Goal: Information Seeking & Learning: Learn about a topic

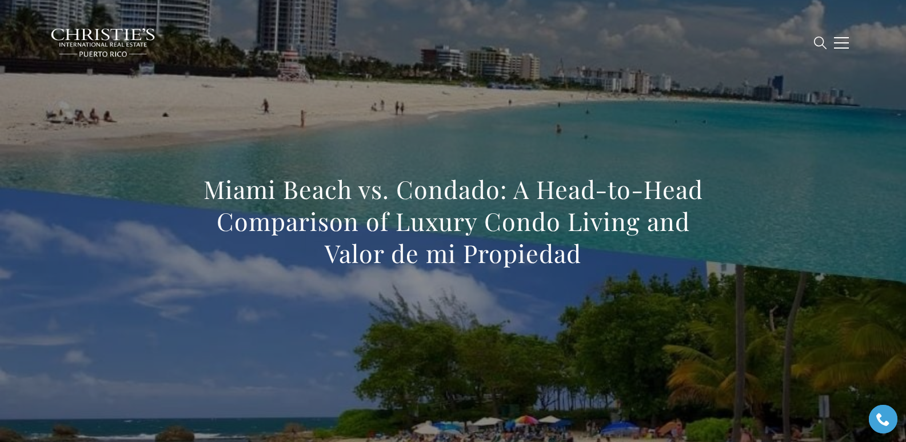
scroll to position [387, 0]
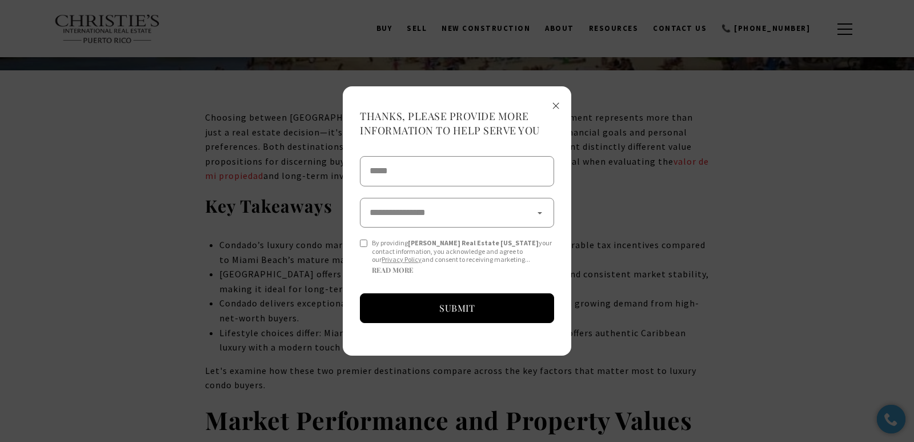
click at [556, 106] on span "×" at bounding box center [556, 104] width 8 height 21
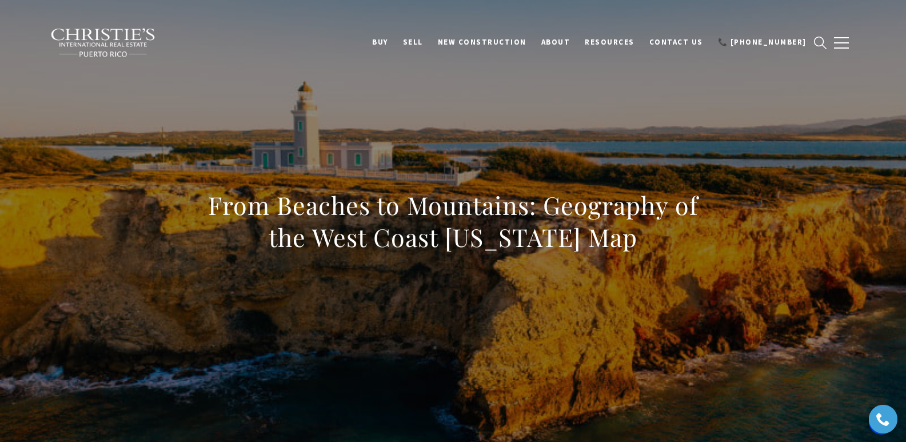
drag, startPoint x: 213, startPoint y: 212, endPoint x: 655, endPoint y: 243, distance: 443.3
click at [655, 243] on h1 "From Beaches to Mountains: Geography of the West Coast Puerto Rico Map" at bounding box center [453, 221] width 504 height 64
copy h1 "From Beaches to Mountains: Geography of the West Coast Puerto Rico Map"
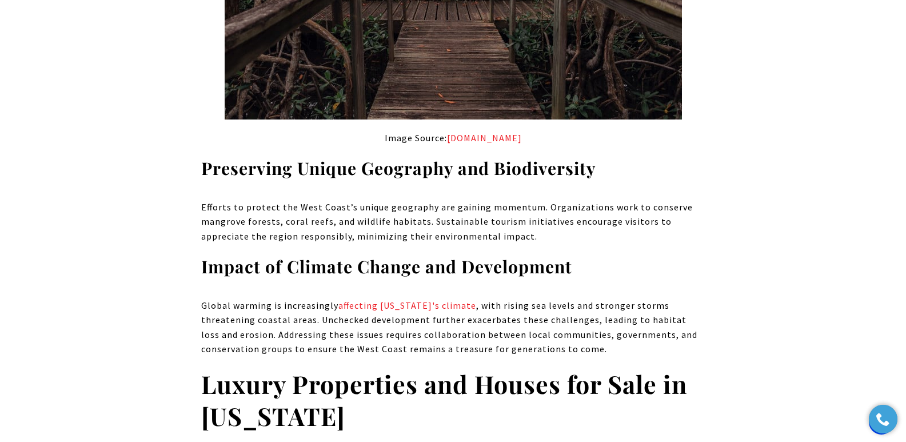
scroll to position [7342, 0]
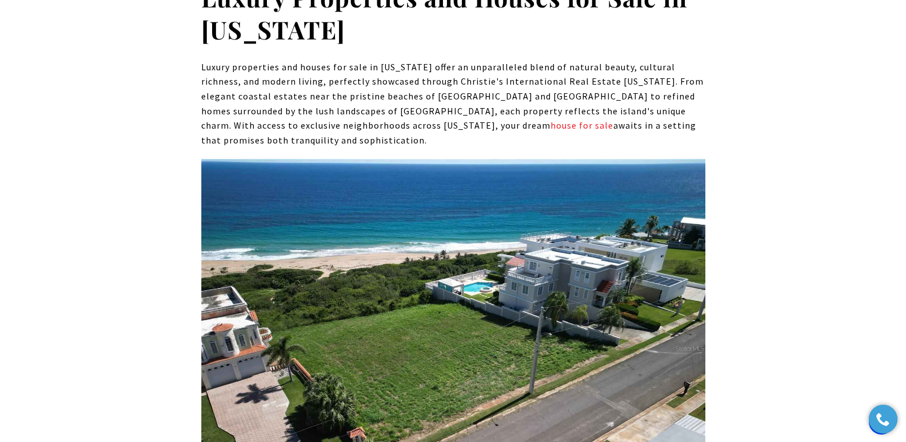
drag, startPoint x: 532, startPoint y: 351, endPoint x: 197, endPoint y: 343, distance: 335.4
copy strong "MIRADOR DEL CIELO SOLAR 7, ISABELA, PR 00662"
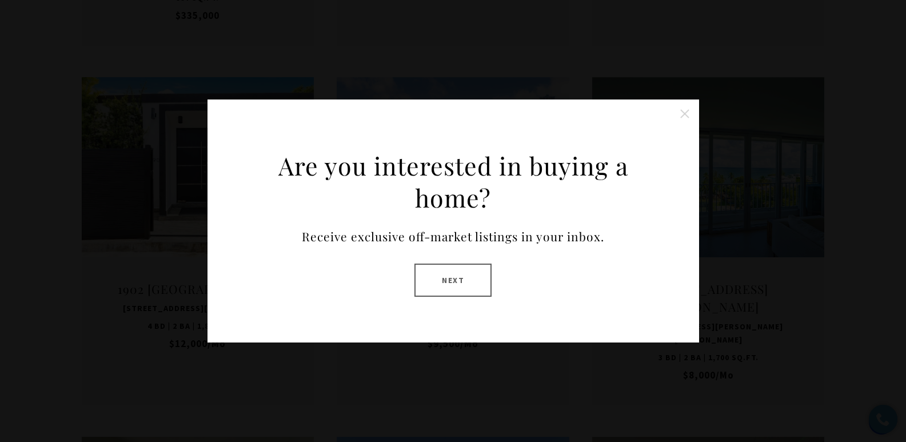
drag, startPoint x: 454, startPoint y: 285, endPoint x: 380, endPoint y: 208, distance: 106.7
click at [454, 285] on button "Next" at bounding box center [452, 279] width 77 height 33
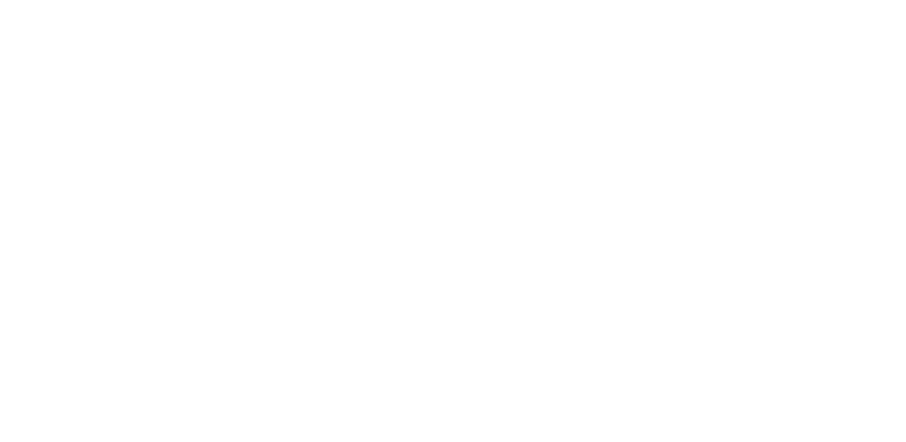
type input "**********"
type input "*********"
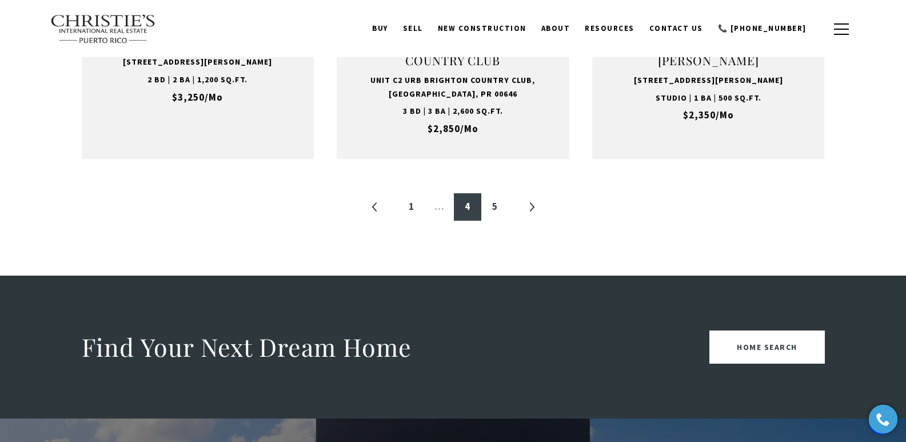
scroll to position [1415, 0]
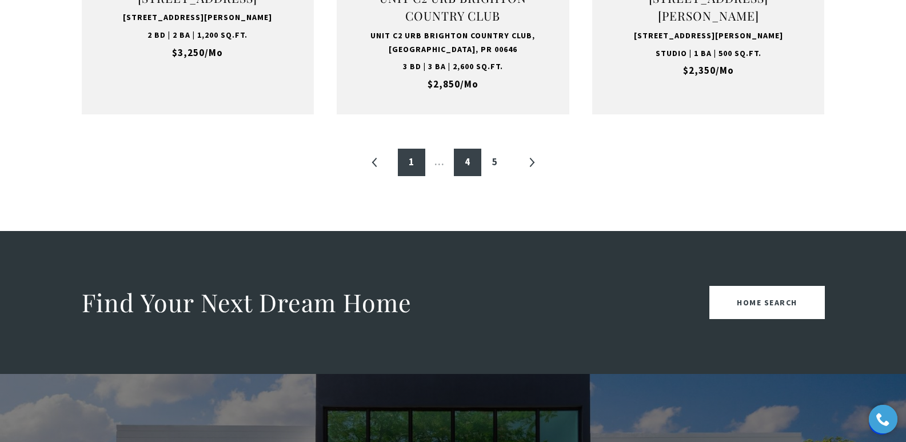
click at [411, 149] on link "1" at bounding box center [411, 162] width 27 height 27
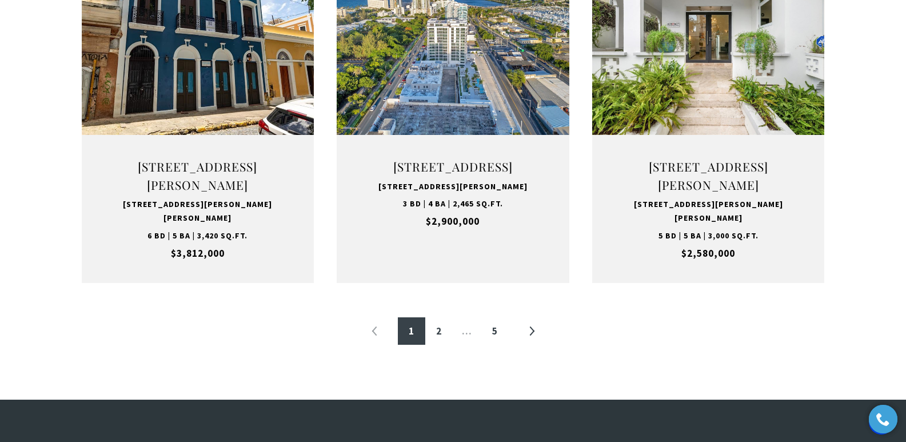
scroll to position [1227, 0]
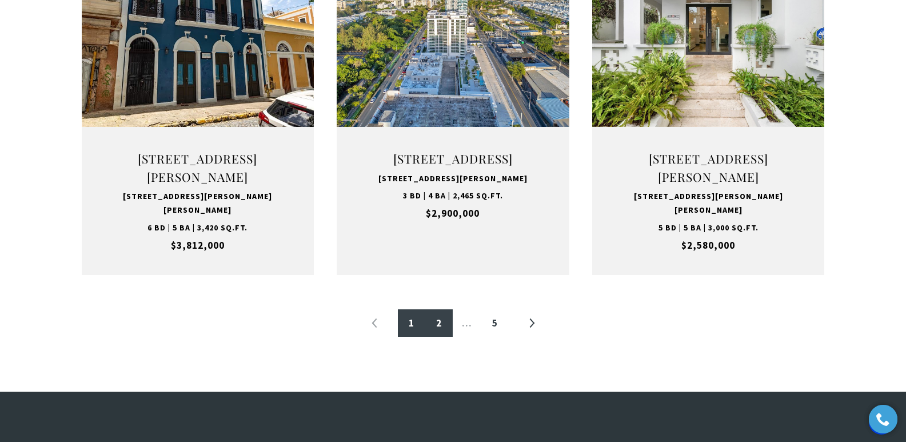
click at [438, 336] on link "2" at bounding box center [438, 322] width 27 height 27
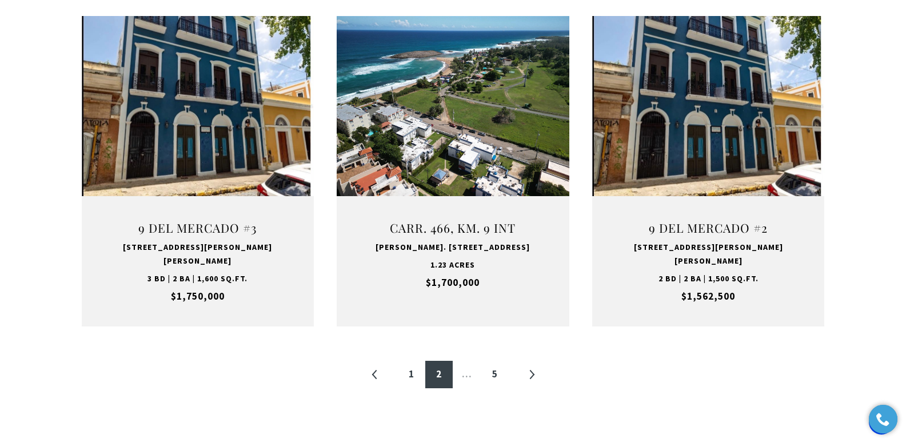
scroll to position [1186, 0]
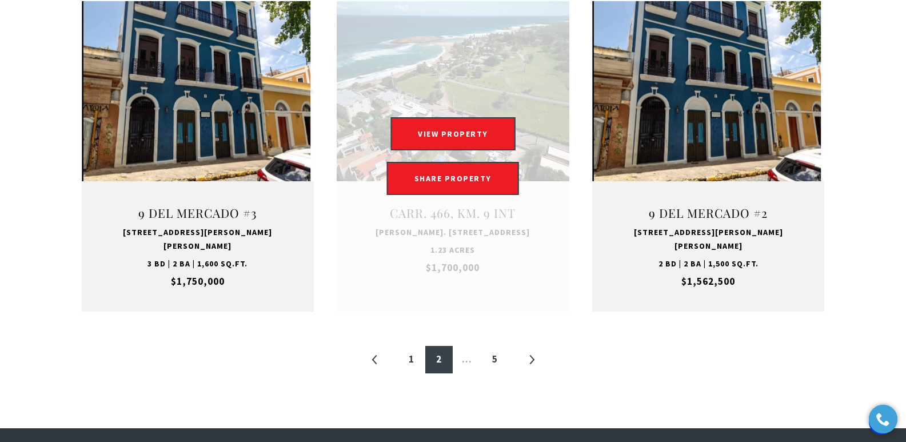
click at [452, 218] on link at bounding box center [453, 156] width 233 height 310
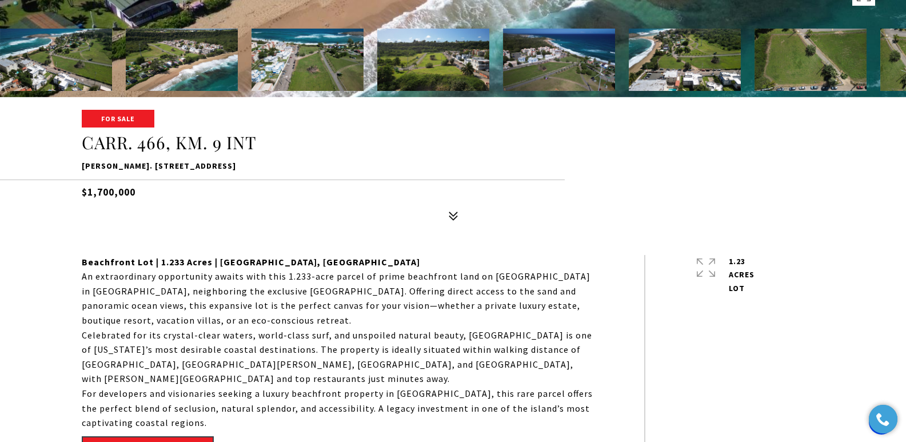
scroll to position [372, 0]
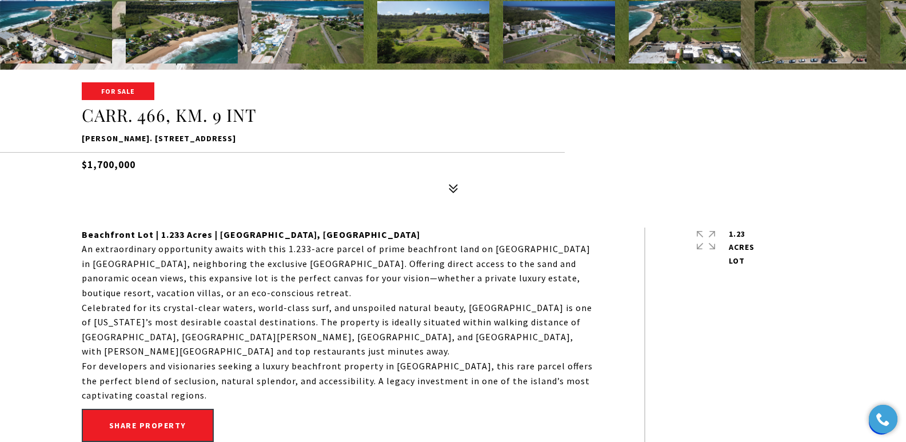
drag, startPoint x: 83, startPoint y: 141, endPoint x: 248, endPoint y: 142, distance: 165.1
click at [248, 142] on p "[PERSON_NAME]. [STREET_ADDRESS]" at bounding box center [453, 139] width 743 height 14
copy p "[PERSON_NAME]. [STREET_ADDRESS]"
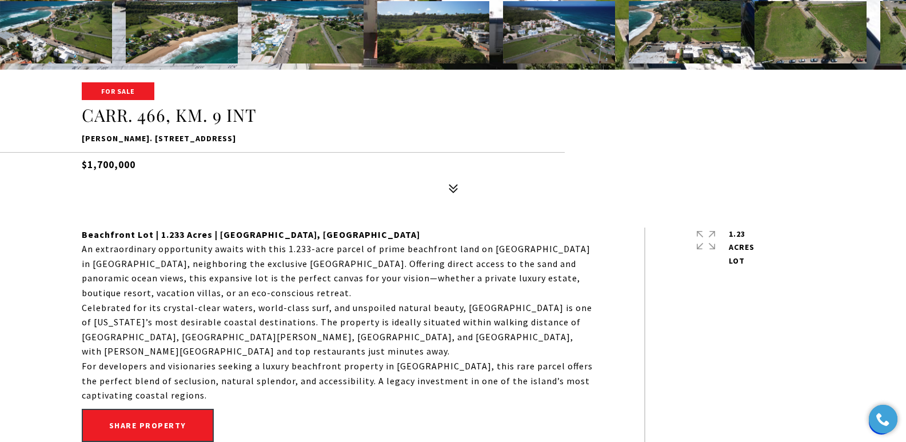
copy p "CARR. 466, KM. 9 INT, ISABELA, PR 00662"
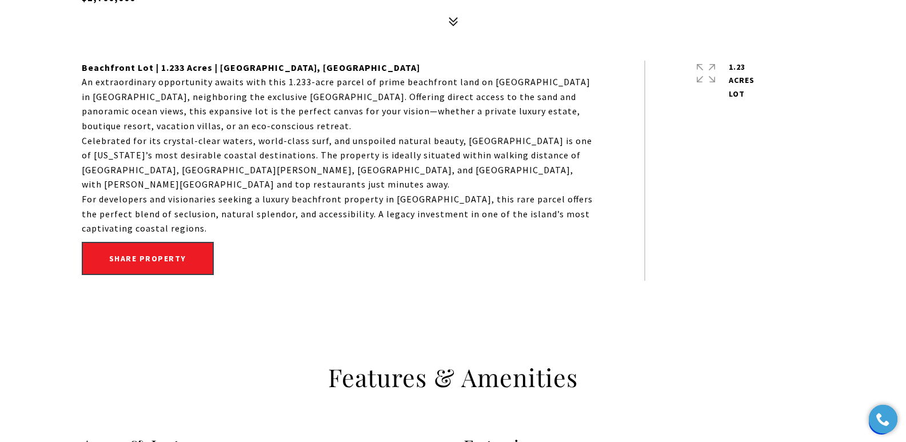
scroll to position [544, 0]
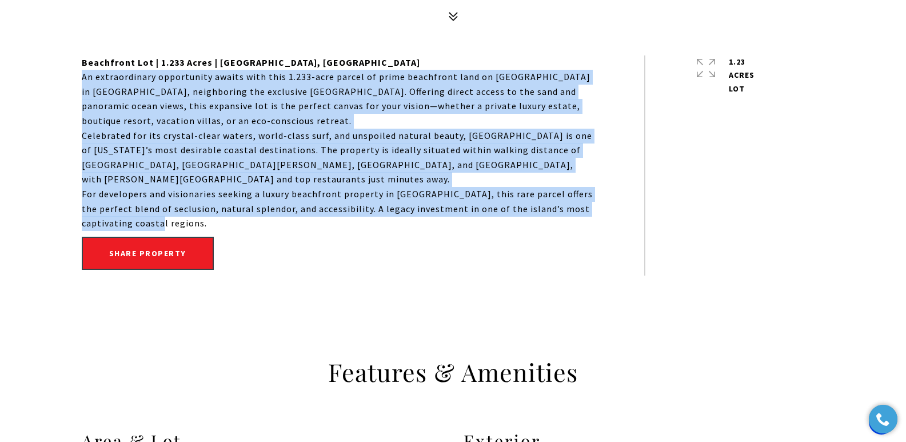
drag, startPoint x: 82, startPoint y: 78, endPoint x: 153, endPoint y: 219, distance: 158.2
click at [153, 219] on div "Beachfront Lot | 1.233 Acres | Montones Beach, Isabela An extraordinary opportu…" at bounding box center [337, 142] width 511 height 175
copy div "An extraordinary opportunity awaits with this 1.233-acre parcel of prime beachf…"
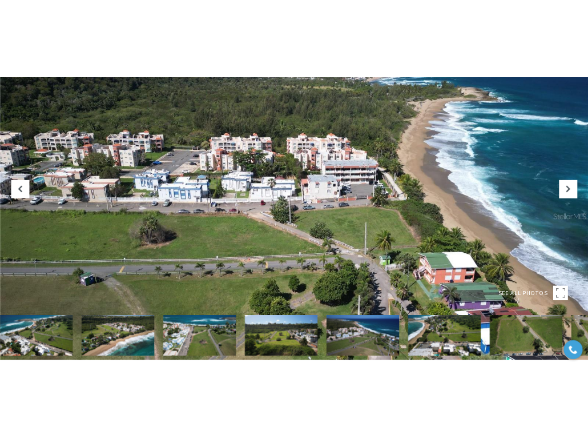
scroll to position [0, 0]
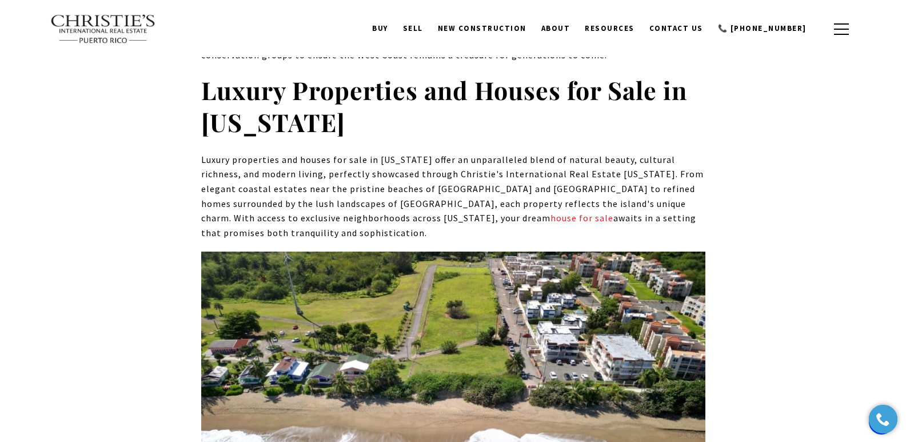
scroll to position [7265, 0]
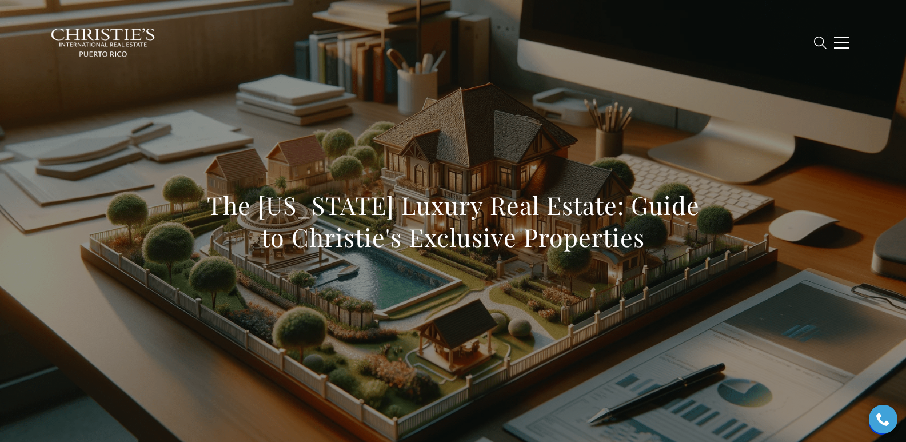
drag, startPoint x: 195, startPoint y: 200, endPoint x: 703, endPoint y: 242, distance: 509.1
click at [703, 242] on div "The Puerto Rico Luxury Real Estate: Guide to Christie's Exclusive Properties" at bounding box center [453, 228] width 800 height 343
copy h1 "The Puerto Rico Luxury Real Estate: Guide to Christie's Exclusive Properties"
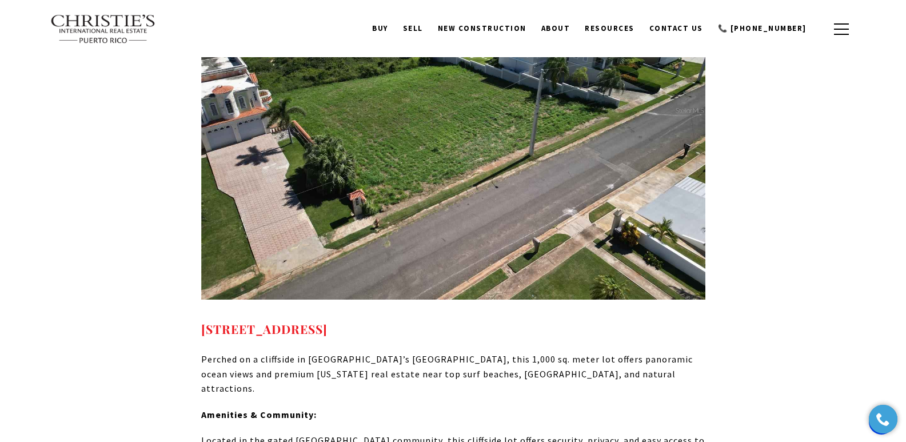
scroll to position [4013, 0]
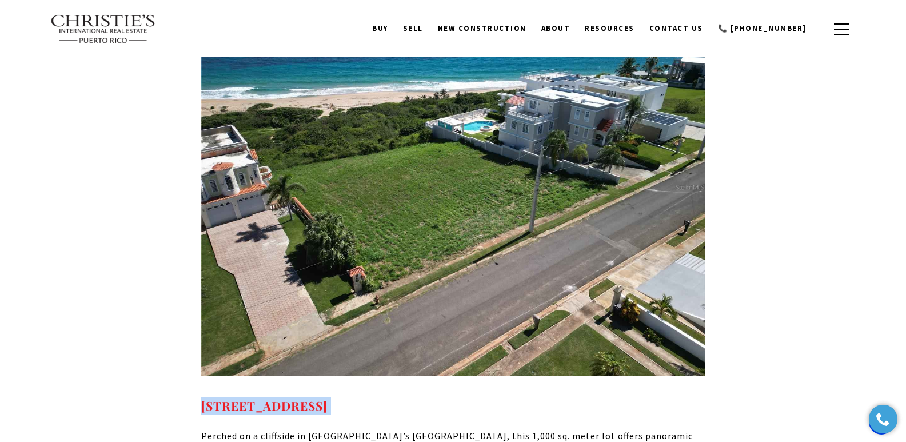
drag, startPoint x: 552, startPoint y: 305, endPoint x: 194, endPoint y: 301, distance: 358.8
copy strong "MIRADOR DEL CIELO SOLAR 7, ISABELA, PR 00662"
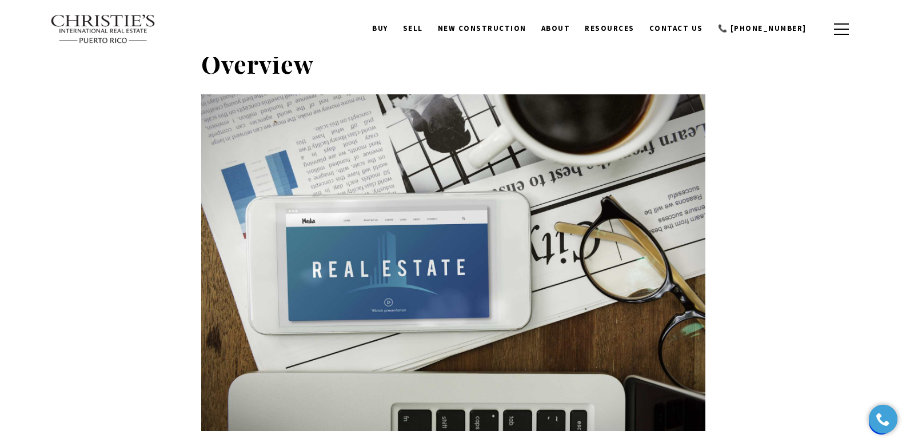
scroll to position [0, 0]
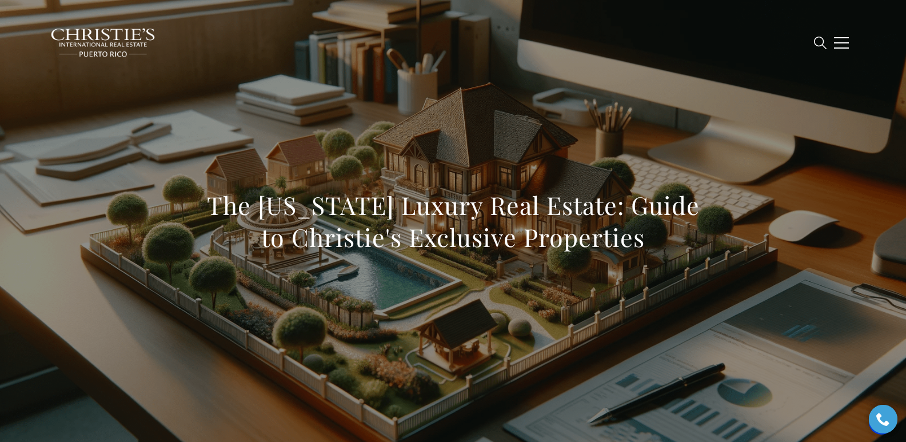
drag, startPoint x: 182, startPoint y: 205, endPoint x: 716, endPoint y: 238, distance: 534.6
click at [716, 238] on div "The Puerto Rico Luxury Real Estate: Guide to Christie's Exclusive Properties" at bounding box center [453, 228] width 800 height 343
copy h1 "The Puerto Rico Luxury Real Estate: Guide to Christie's Exclusive Properties"
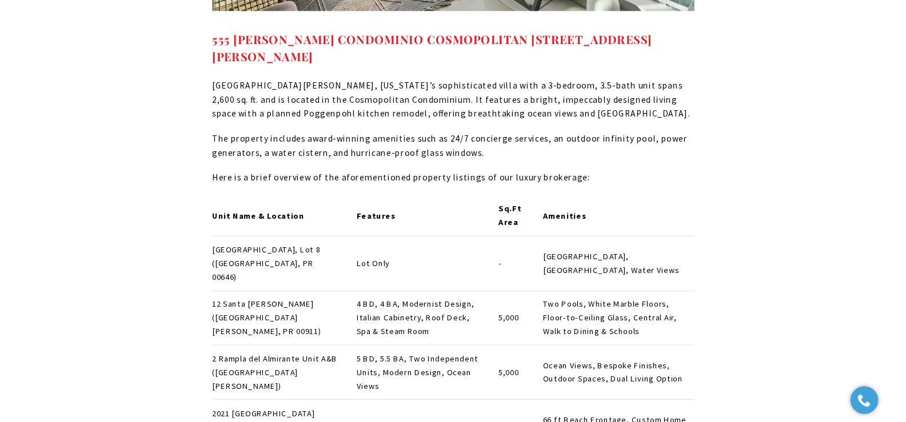
scroll to position [6058, 0]
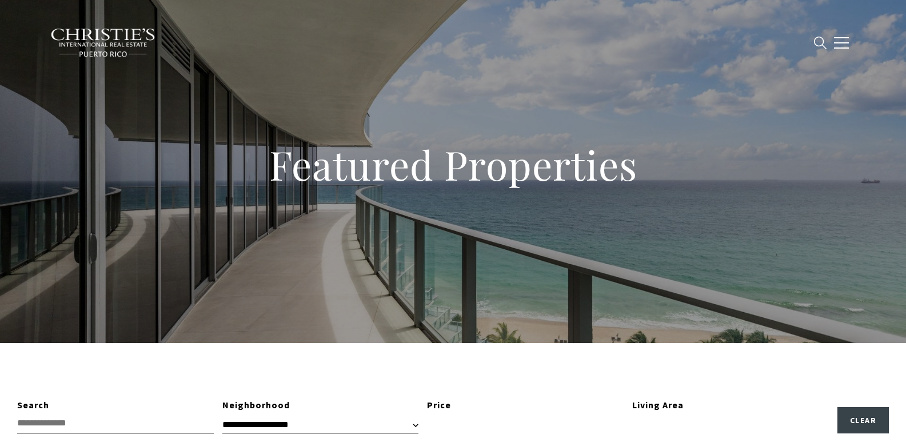
scroll to position [1131, 0]
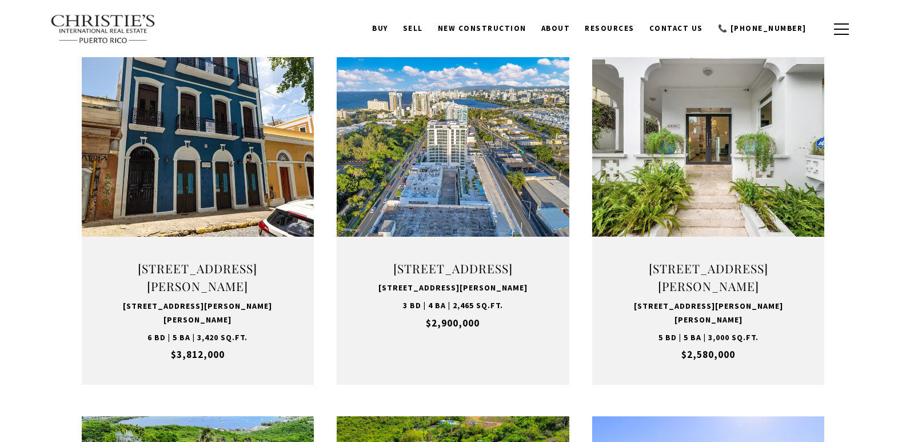
type input "**********"
type input "*********"
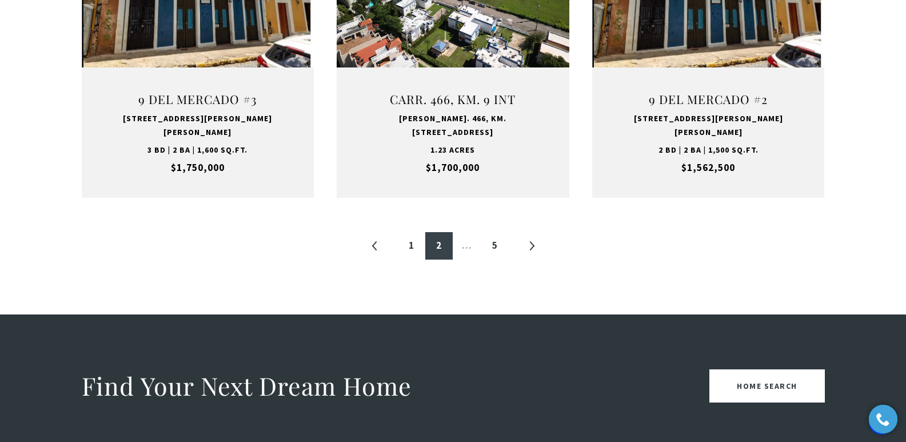
scroll to position [1303, 0]
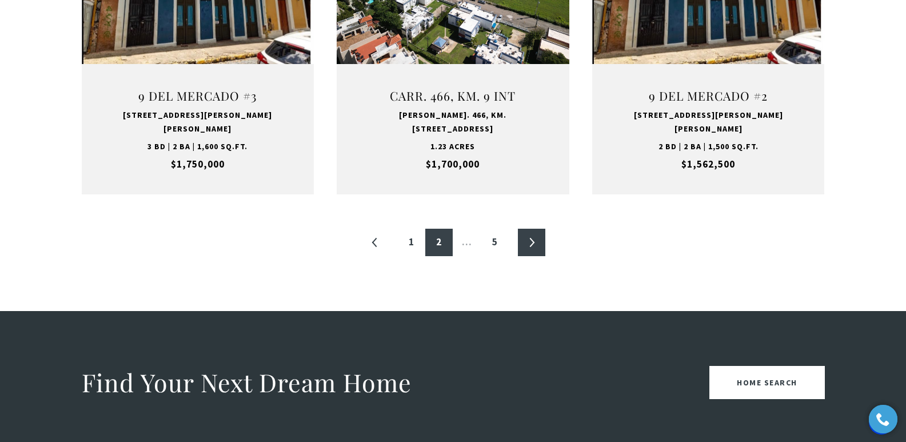
click at [531, 229] on link "»" at bounding box center [531, 242] width 27 height 27
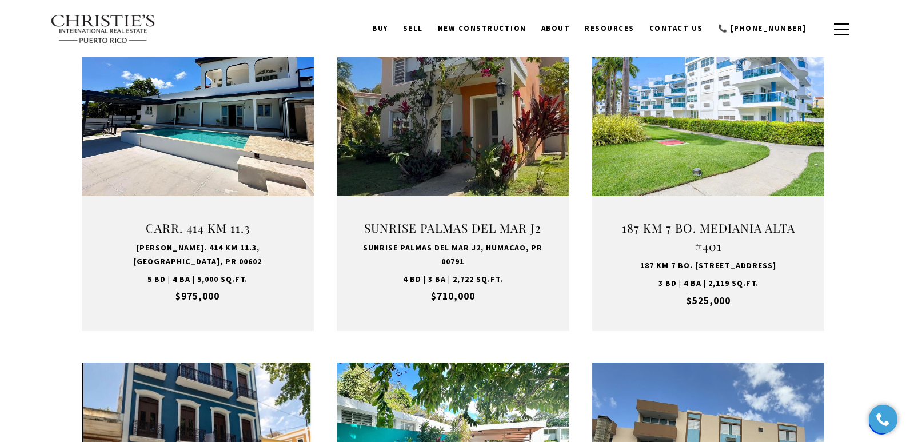
scroll to position [768, 0]
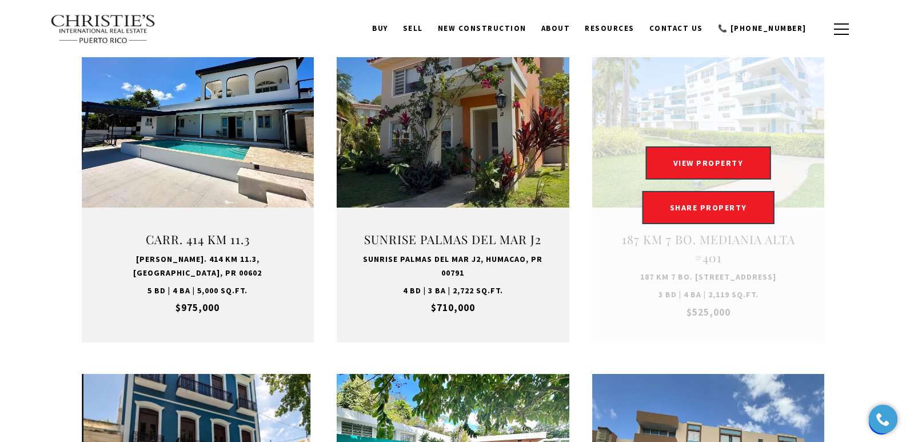
click at [706, 275] on link at bounding box center [708, 184] width 233 height 314
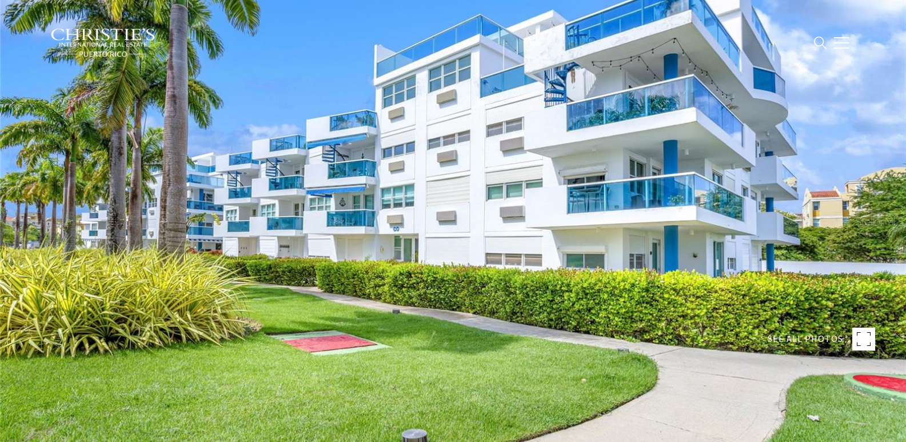
type input "********"
type input "***"
type input "**********"
type input "**"
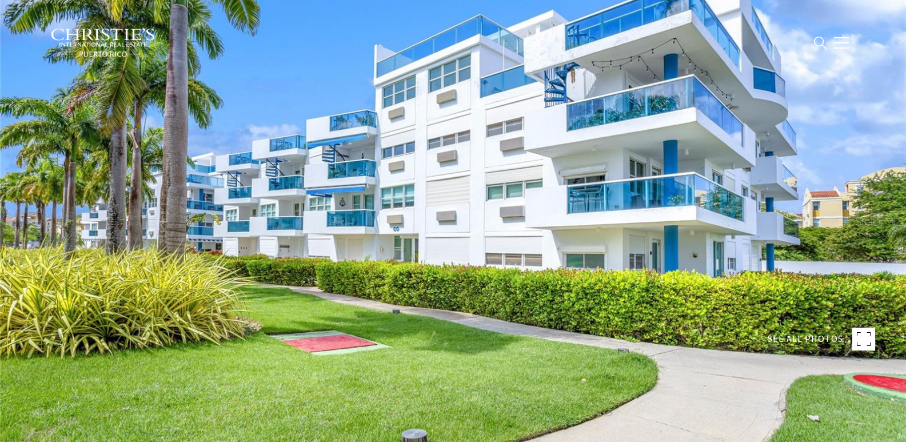
type input "**********"
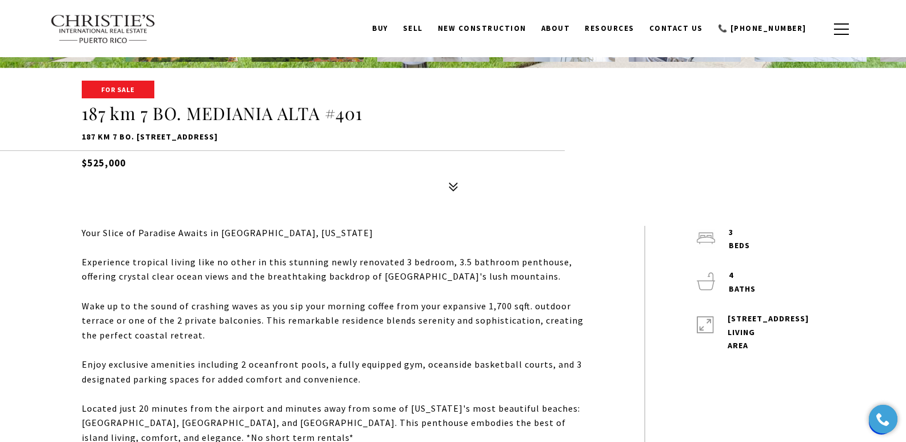
scroll to position [397, 0]
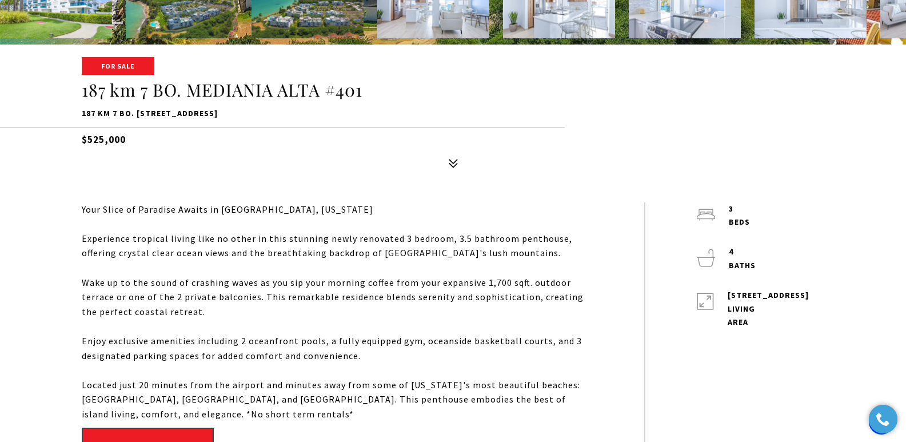
drag, startPoint x: 908, startPoint y: 32, endPoint x: 902, endPoint y: 70, distance: 38.8
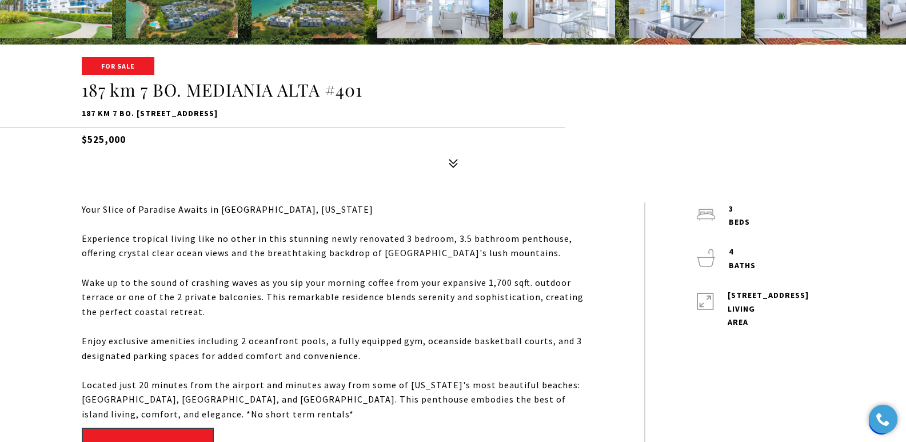
drag, startPoint x: 70, startPoint y: 115, endPoint x: 299, endPoint y: 111, distance: 228.6
click at [299, 111] on div "For Sale 187 km 7 BO. [GEOGRAPHIC_DATA] #401 187 km 7 BO. [STREET_ADDRESS] $525…" at bounding box center [453, 115] width 800 height 115
copy p "187 km 7 BO. [STREET_ADDRESS]"
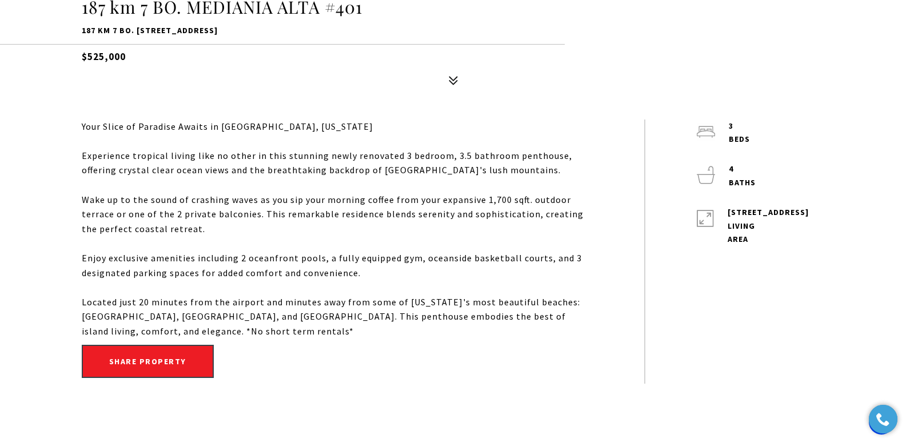
scroll to position [486, 0]
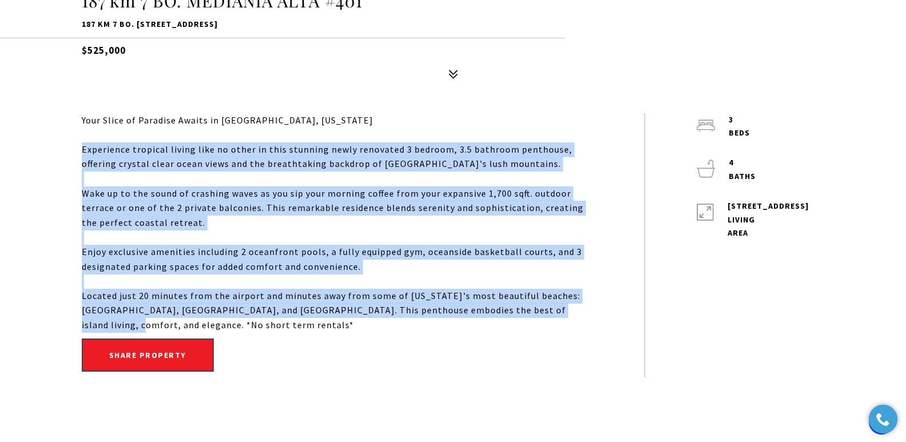
drag, startPoint x: 83, startPoint y: 151, endPoint x: 546, endPoint y: 311, distance: 490.4
click at [546, 311] on div "Your Slice of Paradise Awaits in [GEOGRAPHIC_DATA], [US_STATE] Experience tropi…" at bounding box center [337, 222] width 511 height 219
copy div "Experience tropical living like no other in this stunning newly renovated 3 bed…"
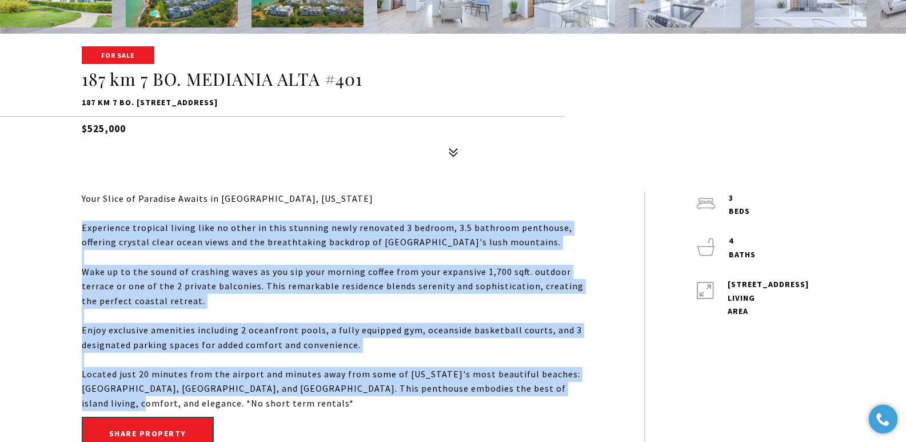
scroll to position [414, 0]
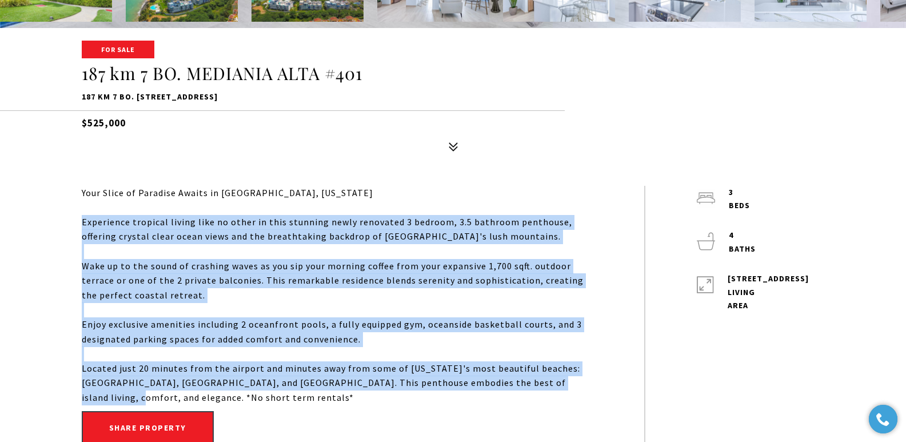
drag, startPoint x: 82, startPoint y: 98, endPoint x: 311, endPoint y: 93, distance: 229.7
click at [311, 93] on p "187 km 7 BO. [STREET_ADDRESS]" at bounding box center [453, 97] width 743 height 14
copy p "187 km 7 BO. [STREET_ADDRESS]"
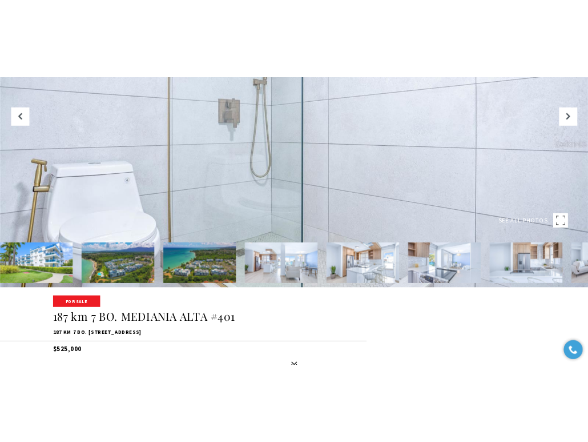
scroll to position [137, 0]
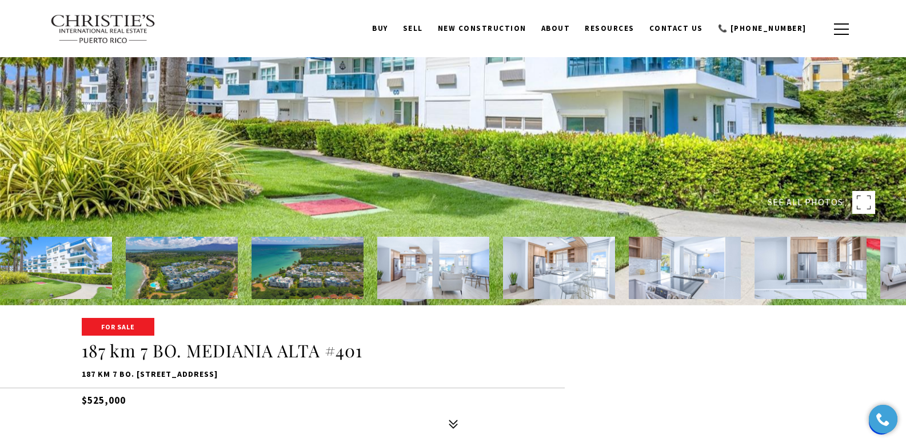
drag, startPoint x: 69, startPoint y: 373, endPoint x: 302, endPoint y: 366, distance: 233.2
copy p "187 km 7 BO. [STREET_ADDRESS]"
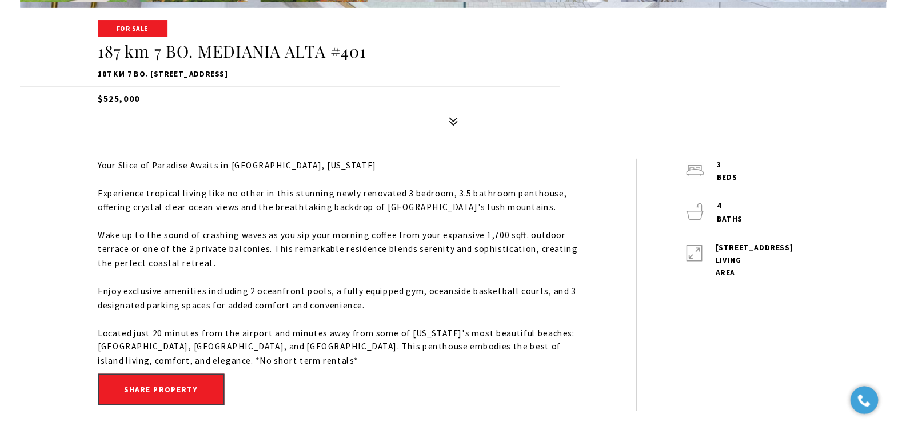
scroll to position [439, 0]
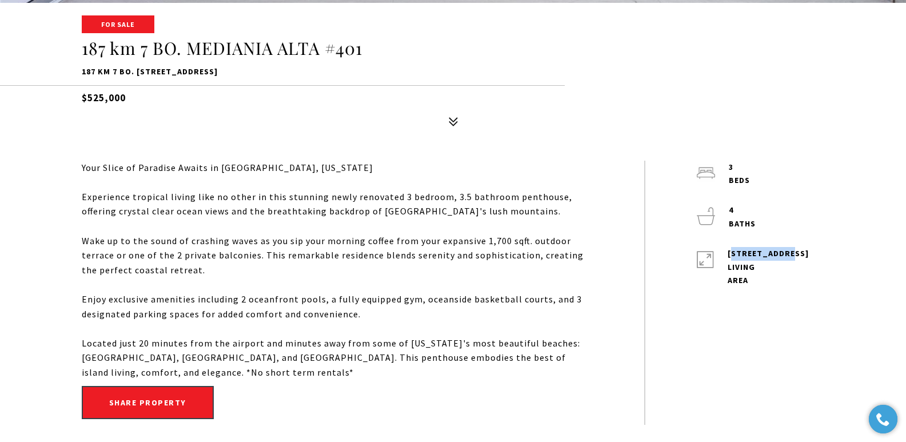
drag, startPoint x: 724, startPoint y: 253, endPoint x: 780, endPoint y: 253, distance: 56.0
click at [588, 253] on div "[STREET_ADDRESS] LIVING AREA" at bounding box center [752, 267] width 112 height 41
copy p "[STREET_ADDRESS]"
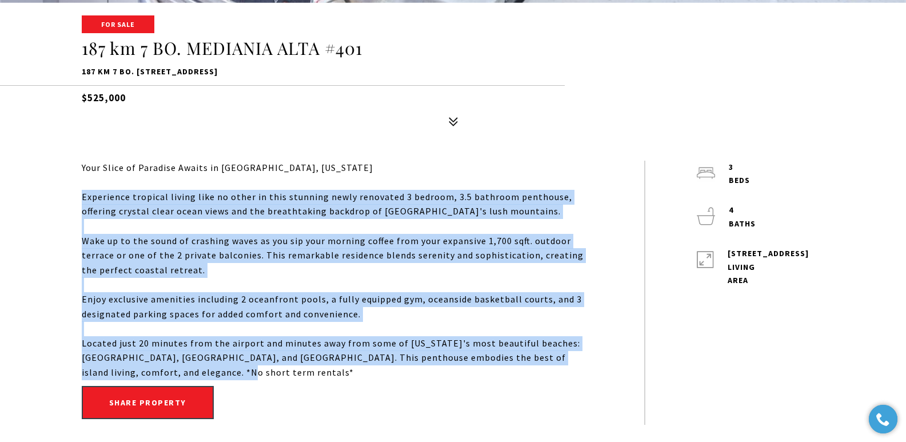
drag, startPoint x: 79, startPoint y: 196, endPoint x: 523, endPoint y: 366, distance: 476.0
click at [523, 366] on div "Your Slice of Paradise Awaits in [GEOGRAPHIC_DATA], [US_STATE] Experience tropi…" at bounding box center [453, 293] width 800 height 264
copy div "Experience tropical living like no other in this stunning newly renovated 3 bed…"
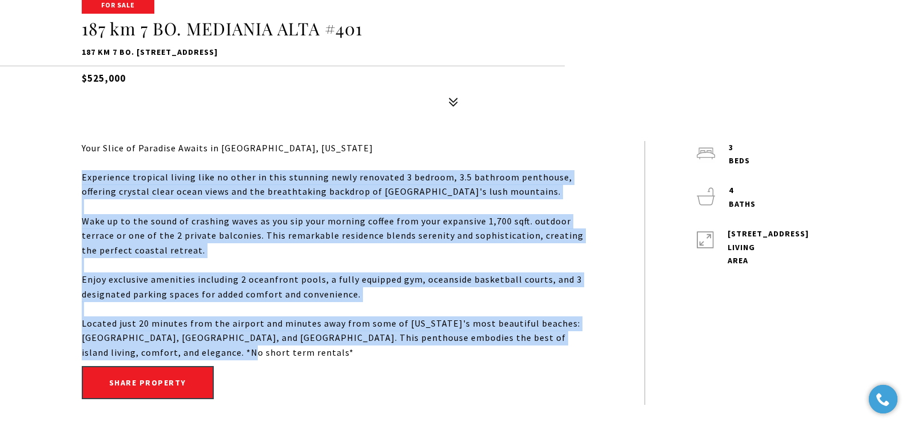
drag, startPoint x: 304, startPoint y: 51, endPoint x: 79, endPoint y: 52, distance: 224.5
click at [79, 52] on div "For Sale 187 km 7 BO. [GEOGRAPHIC_DATA] #401 187 km 7 BO. [STREET_ADDRESS] $525…" at bounding box center [453, 54] width 800 height 115
copy p "187 km 7 BO. [STREET_ADDRESS]"
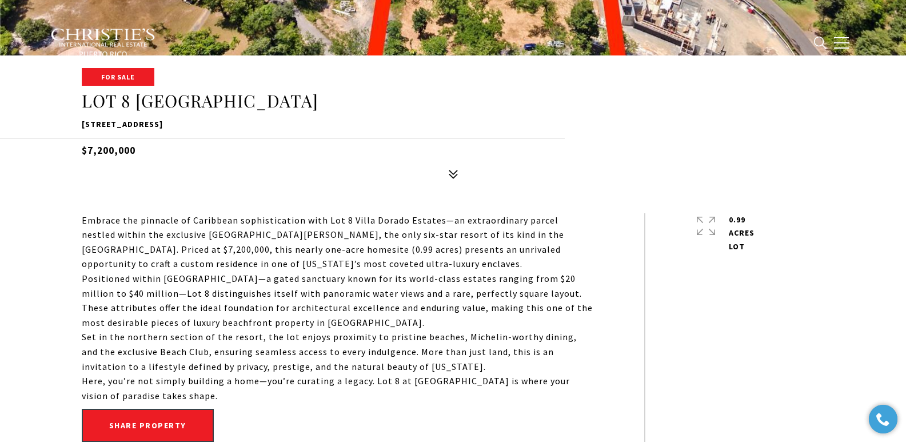
drag, startPoint x: 83, startPoint y: 124, endPoint x: 306, endPoint y: 125, distance: 222.8
click at [306, 125] on p "[STREET_ADDRESS]" at bounding box center [453, 125] width 743 height 14
copy p "[STREET_ADDRESS]"
type input "**********"
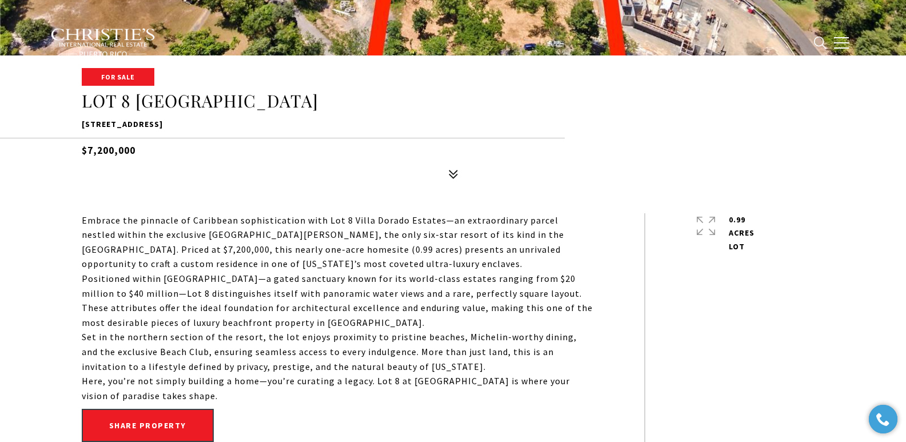
type input "***"
type input "**********"
type input "**"
type input "********"
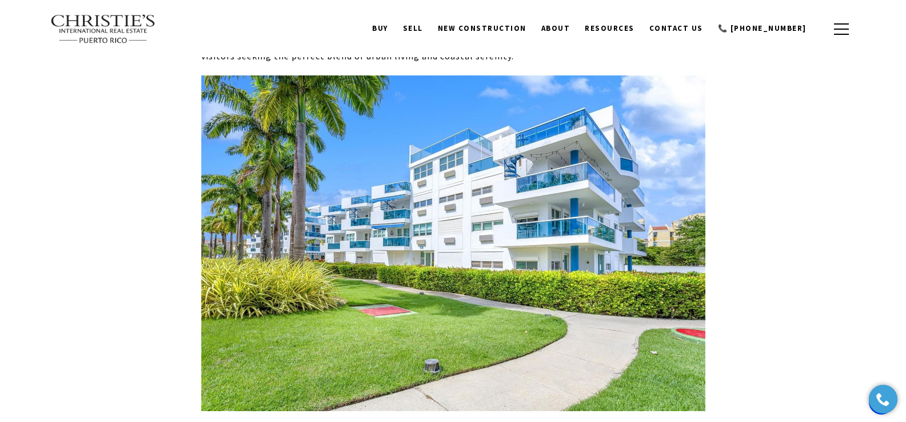
scroll to position [4212, 0]
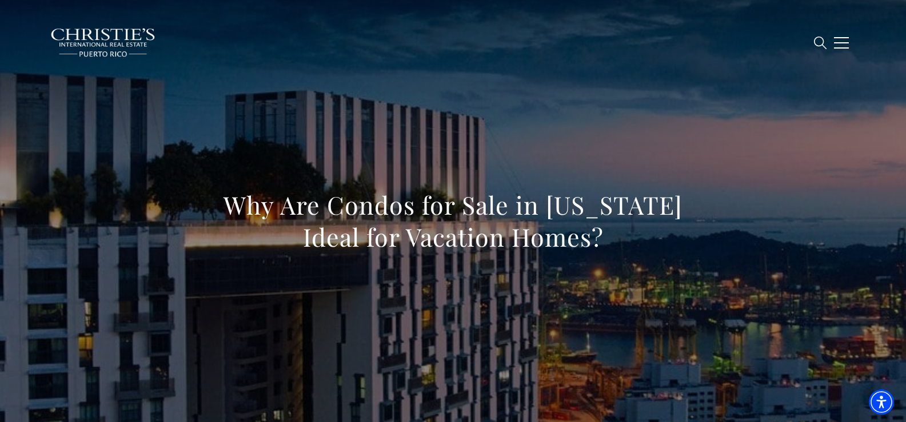
drag, startPoint x: 215, startPoint y: 217, endPoint x: 611, endPoint y: 243, distance: 396.2
copy h1 "Why Are Condos for Sale in Puerto Rico Ideal for Vacation Homes?"
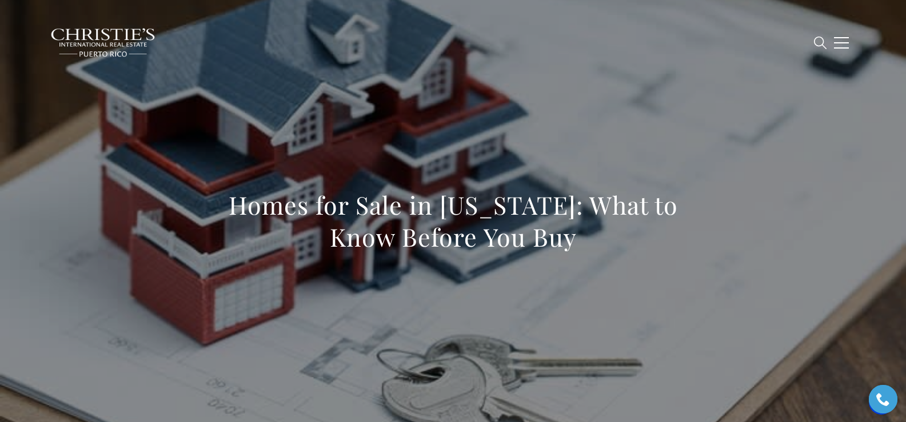
drag, startPoint x: 224, startPoint y: 195, endPoint x: 599, endPoint y: 243, distance: 378.4
copy h1 "Homes for Sale in Puerto Rico: What to Know Before You Buy"
click at [402, 133] on div "Homes for Sale in Puerto Rico: What to Know Before You Buy" at bounding box center [453, 228] width 800 height 343
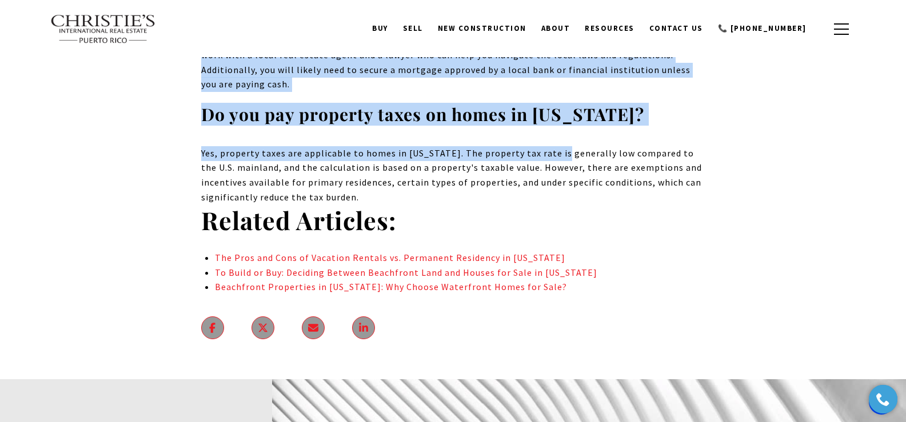
scroll to position [9554, 0]
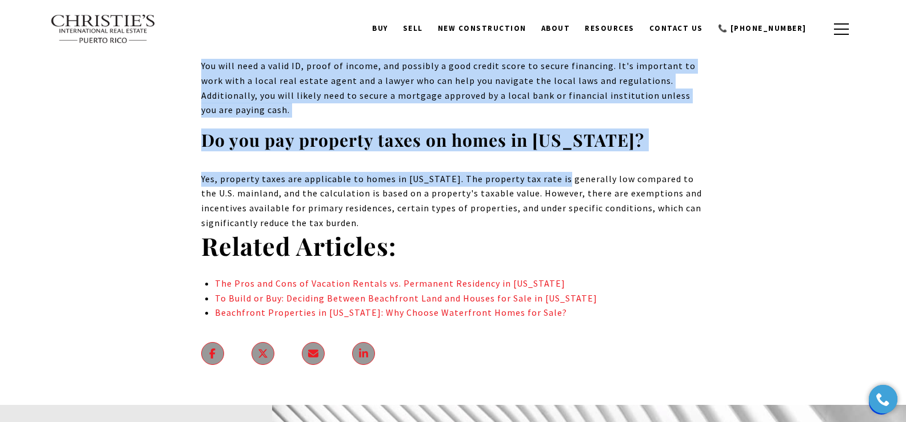
drag, startPoint x: 224, startPoint y: 194, endPoint x: 428, endPoint y: 78, distance: 234.9
copy body "Homes for Sale in Puerto Rico: What to Know Before You Buy Puerto Rico's real e…"
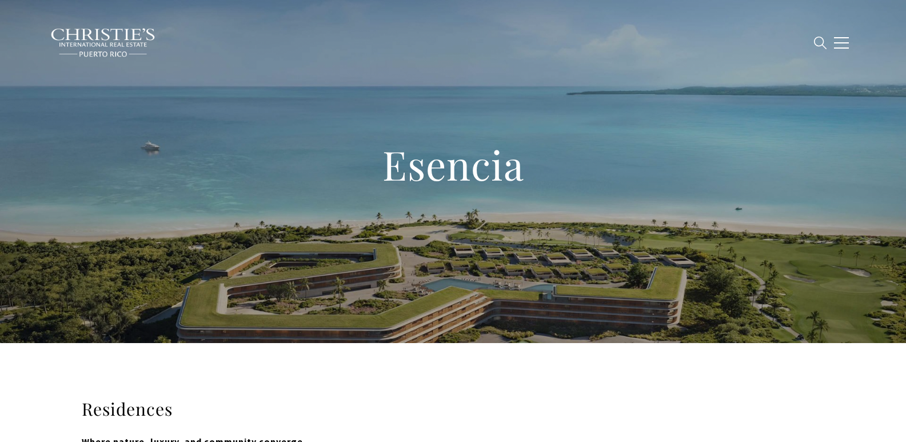
type input "**********"
type input "*********"
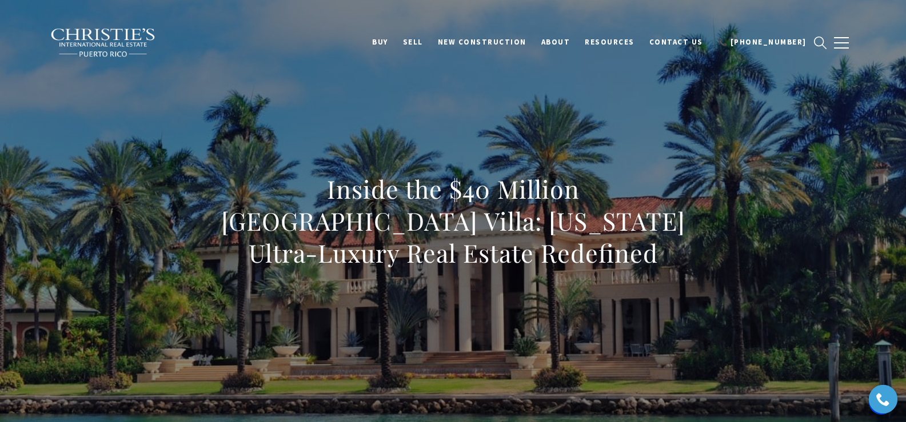
click at [359, 125] on div "Inside the $40 Million Dorado Beach Villa: Puerto Rico Ultra-Luxury Real Estate…" at bounding box center [453, 228] width 800 height 343
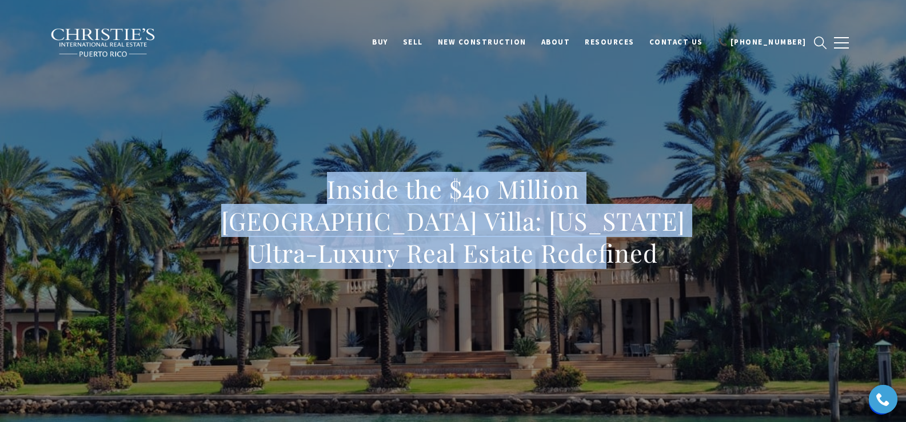
drag, startPoint x: 199, startPoint y: 198, endPoint x: 532, endPoint y: 263, distance: 340.1
copy h1 "Inside the $40 Million Dorado Beach Villa: Puerto Rico Ultra-Luxury Real Estate…"
click at [214, 195] on h1 "Inside the $40 Million Dorado Beach Villa: Puerto Rico Ultra-Luxury Real Estate…" at bounding box center [453, 221] width 504 height 96
click at [212, 193] on h1 "Inside the $40 Million Dorado Beach Villa: Puerto Rico Ultra-Luxury Real Estate…" at bounding box center [453, 221] width 504 height 96
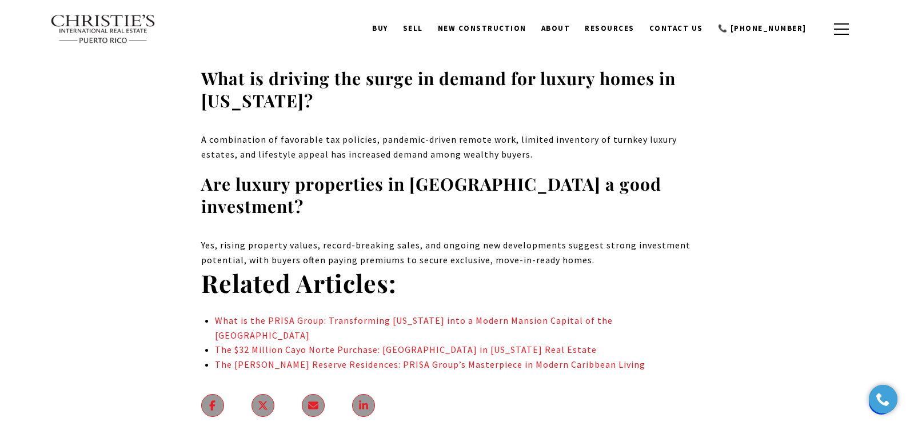
scroll to position [8246, 0]
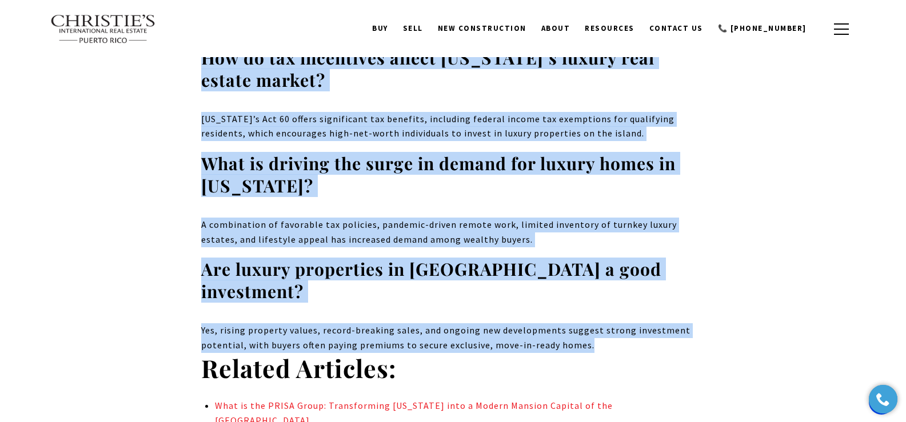
drag, startPoint x: 185, startPoint y: 190, endPoint x: 632, endPoint y: 241, distance: 449.7
copy body "Inside the $40 Million Dorado Beach Villa: Puerto Rico Ultra-Luxury Real Estate…"
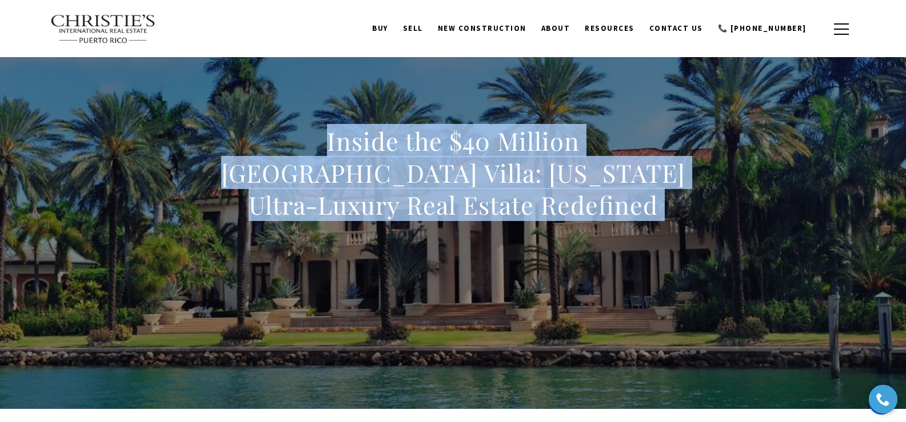
scroll to position [0, 0]
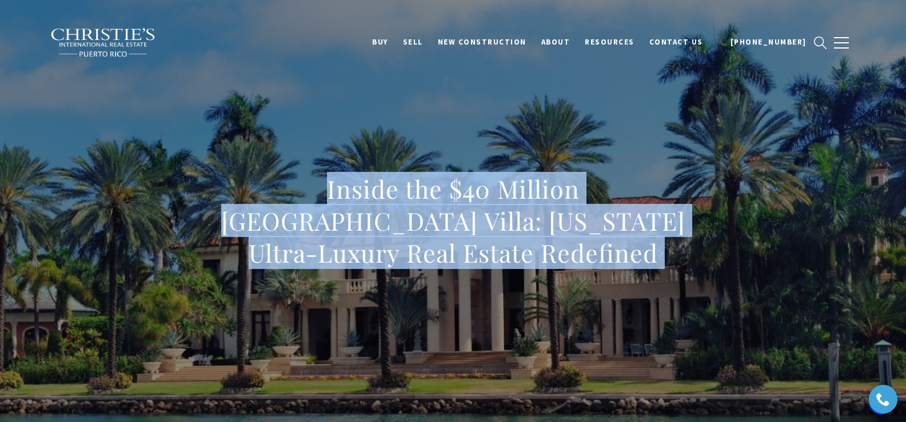
click at [340, 98] on div "Inside the $40 Million Dorado Beach Villa: Puerto Rico Ultra-Luxury Real Estate…" at bounding box center [453, 228] width 800 height 343
drag, startPoint x: 161, startPoint y: 202, endPoint x: 525, endPoint y: 259, distance: 369.0
click at [525, 259] on div "Inside the $40 Million Dorado Beach Villa: Puerto Rico Ultra-Luxury Real Estate…" at bounding box center [453, 228] width 800 height 343
copy h1 "Inside the $40 Million Dorado Beach Villa: Puerto Rico Ultra-Luxury Real Estate…"
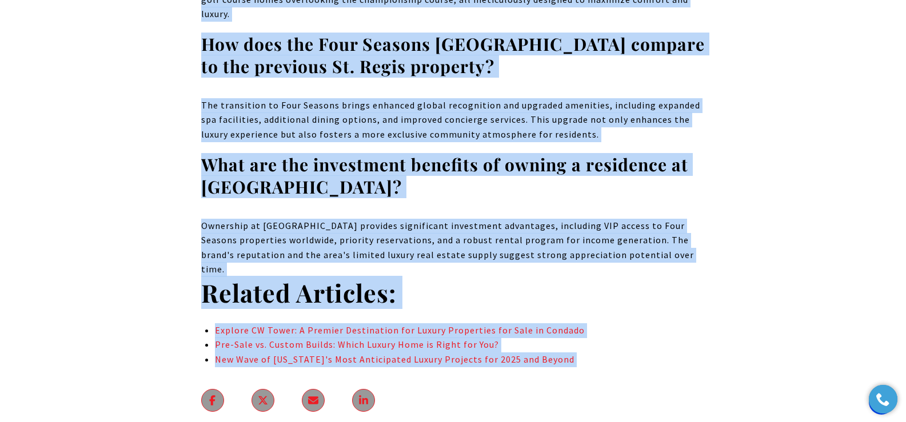
scroll to position [6657, 0]
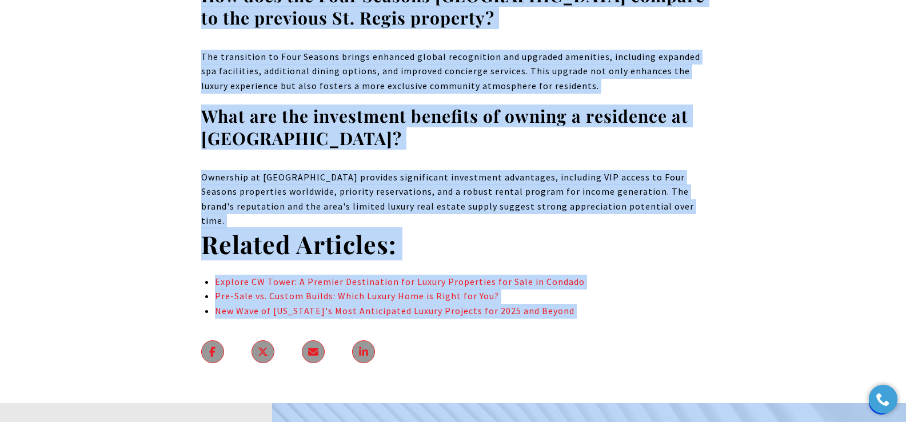
drag, startPoint x: 249, startPoint y: 102, endPoint x: 713, endPoint y: 122, distance: 464.9
copy body "First Look: The New Four Seasons Residences at Bahia Beach The Four Seasons Res…"
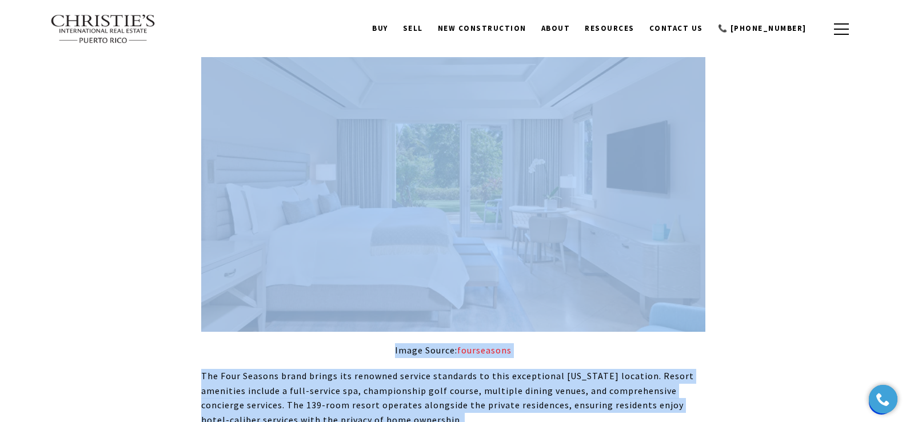
scroll to position [0, 0]
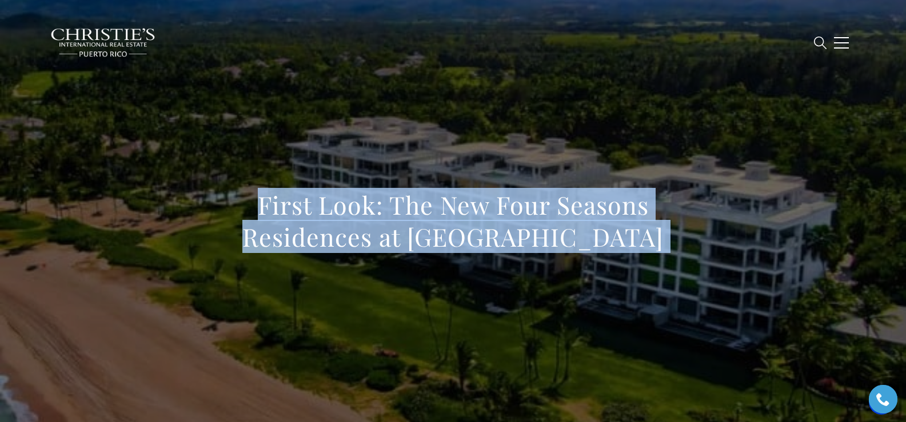
click at [260, 173] on div "First Look: The New Four Seasons Residences at Bahia Beach" at bounding box center [453, 228] width 800 height 343
drag, startPoint x: 255, startPoint y: 205, endPoint x: 610, endPoint y: 247, distance: 357.3
click at [588, 247] on h1 "First Look: The New Four Seasons Residences at Bahia Beach" at bounding box center [453, 221] width 504 height 64
copy h1 "First Look: The New Four Seasons Residences at Bahia Beach"
click at [404, 135] on div "First Look: The New Four Seasons Residences at Bahia Beach" at bounding box center [453, 228] width 800 height 343
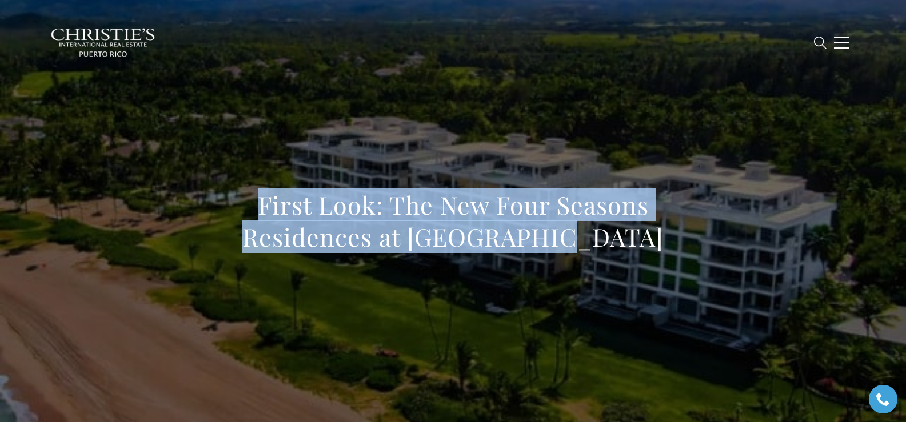
copy h1 "First Look: The New Four Seasons Residences at Bahia Beach"
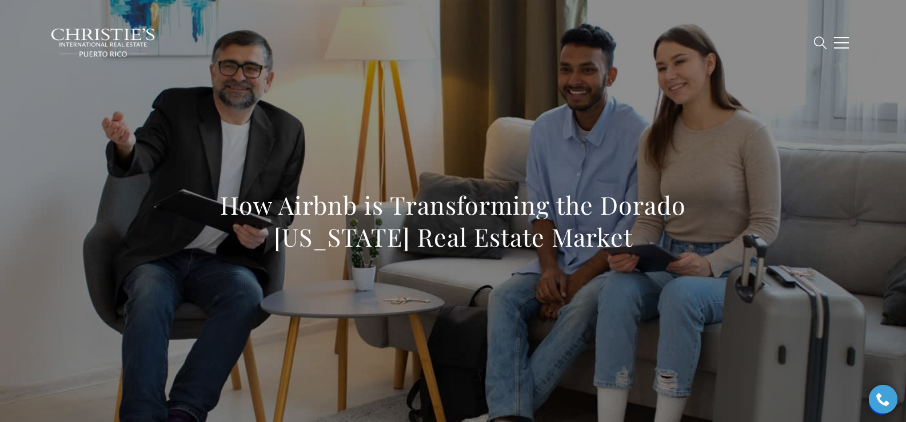
drag, startPoint x: 223, startPoint y: 201, endPoint x: 685, endPoint y: 243, distance: 464.1
copy h1 "How Airbnb is Transforming the Dorado [US_STATE] Real Estate Market"
click at [220, 168] on div "How Airbnb is Transforming the Dorado [US_STATE] Real Estate Market" at bounding box center [453, 228] width 800 height 343
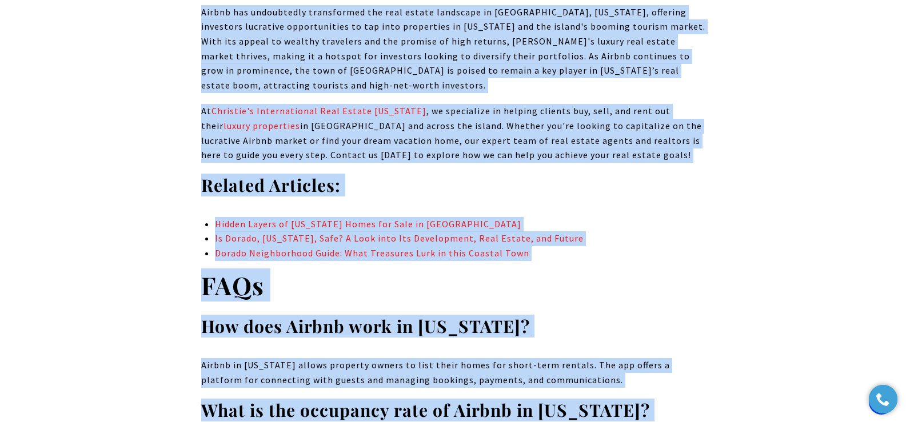
scroll to position [7320, 0]
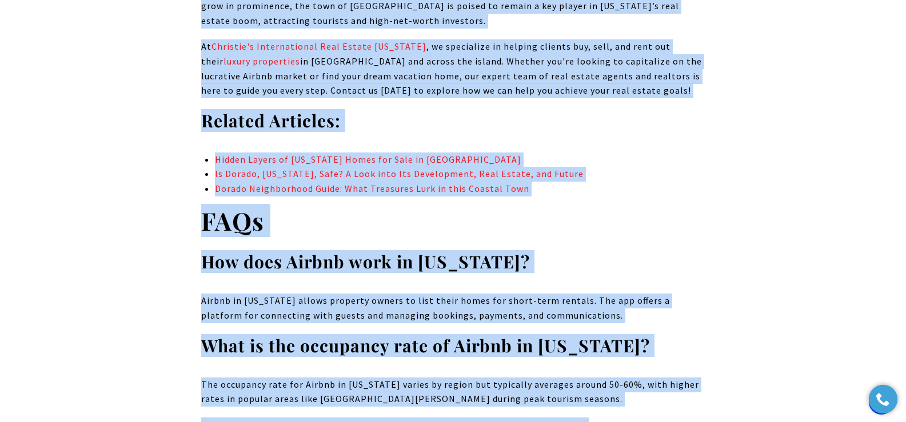
drag, startPoint x: 211, startPoint y: 198, endPoint x: 548, endPoint y: 392, distance: 389.3
copy body "Lor Ipsumd si Ametconsecte adi Elitse Doeius Temp Inci Utlabo Etdolo Magna ali …"
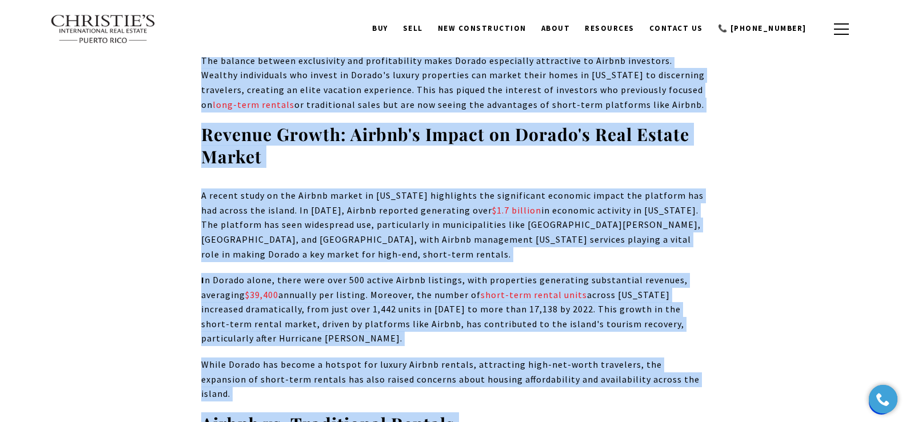
scroll to position [0, 0]
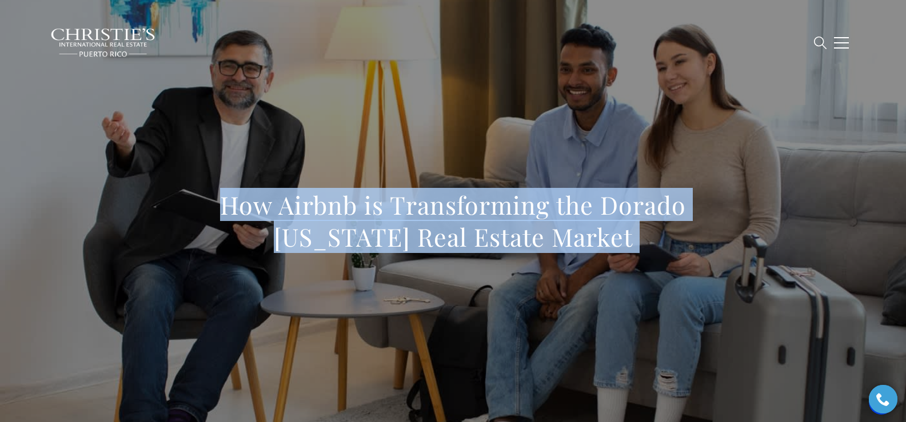
click at [175, 153] on div "How Airbnb is Transforming the Dorado [US_STATE] Real Estate Market" at bounding box center [453, 228] width 800 height 343
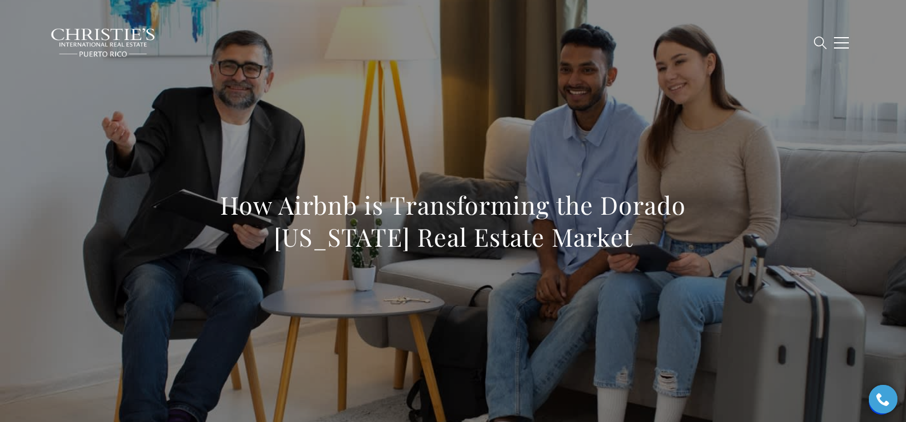
drag, startPoint x: 226, startPoint y: 213, endPoint x: 708, endPoint y: 261, distance: 485.1
click at [588, 261] on div "How Airbnb is Transforming the Dorado [US_STATE] Real Estate Market" at bounding box center [453, 228] width 800 height 343
copy h1 "How Airbnb is Transforming the Dorado [US_STATE] Real Estate Market"
